Goal: Information Seeking & Learning: Learn about a topic

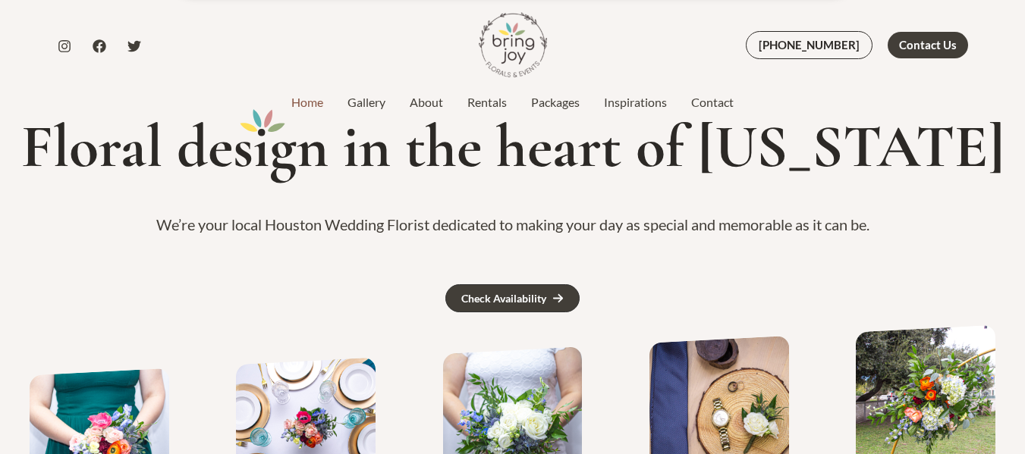
scroll to position [41, 0]
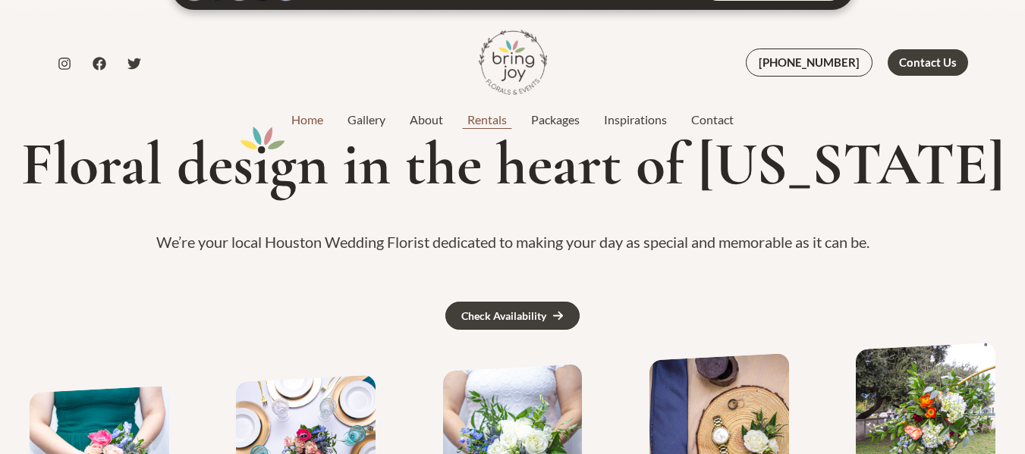
click at [490, 121] on link "Rentals" at bounding box center [487, 120] width 64 height 18
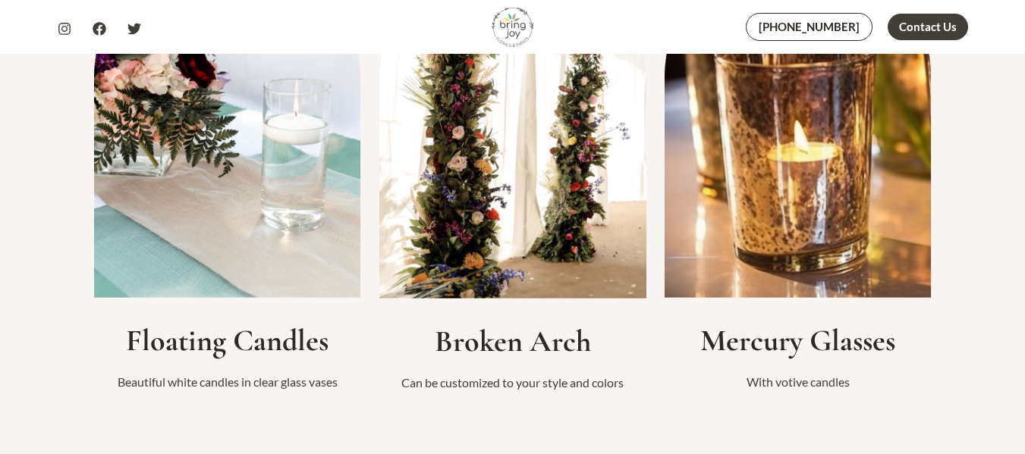
scroll to position [1601, 0]
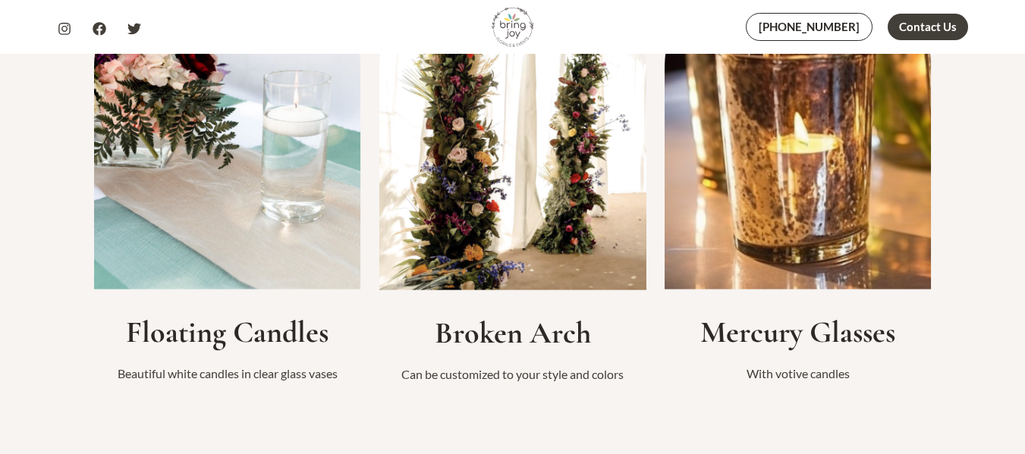
click at [953, 300] on div "Floating Candles Beautiful white candles in clear glass vases Broken Arch Can b…" at bounding box center [513, 153] width 910 height 539
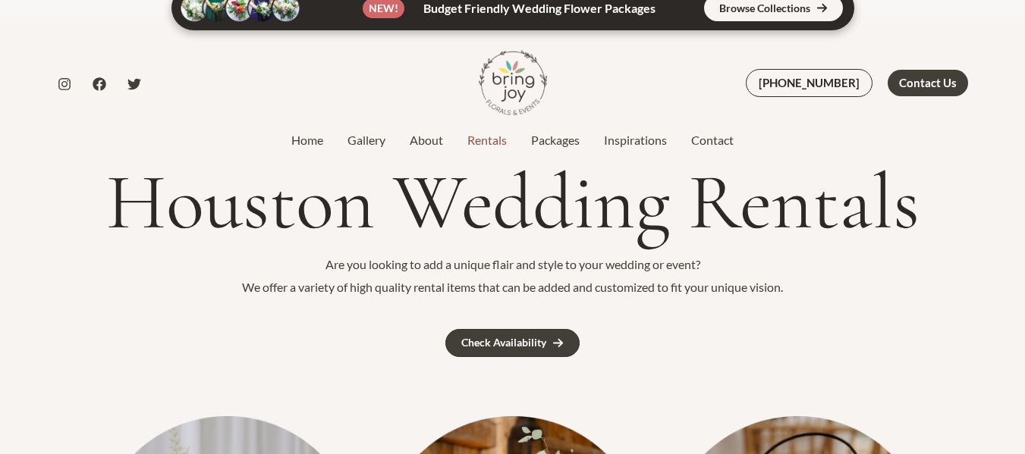
scroll to position [0, 0]
